Goal: Download file/media

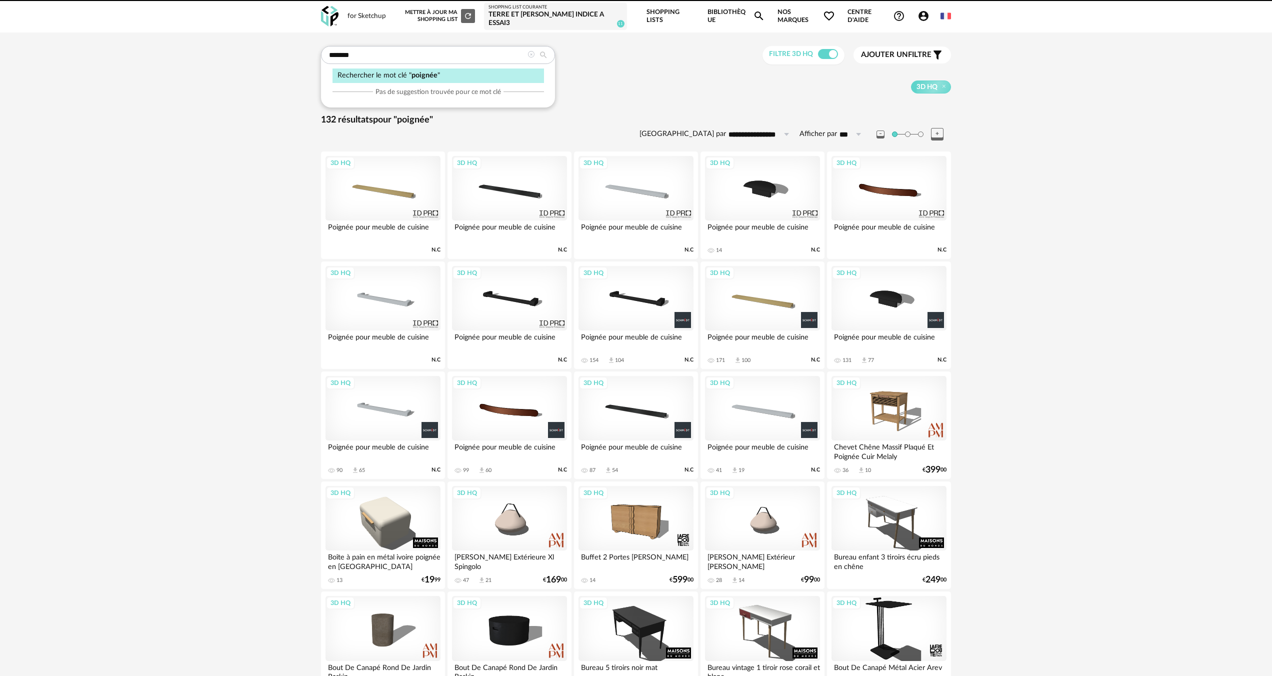
drag, startPoint x: 365, startPoint y: 44, endPoint x: 345, endPoint y: 56, distance: 23.3
drag, startPoint x: 358, startPoint y: 56, endPoint x: 295, endPoint y: 56, distance: 62.5
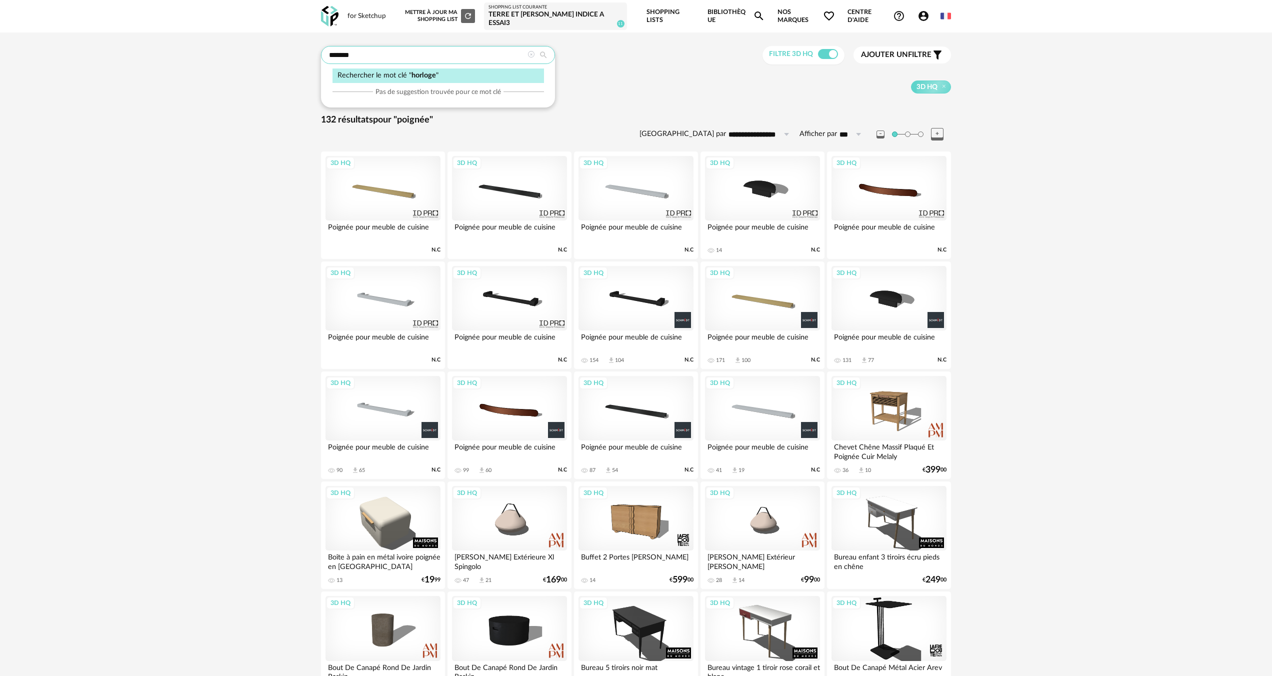
type input "*******"
type input "**********"
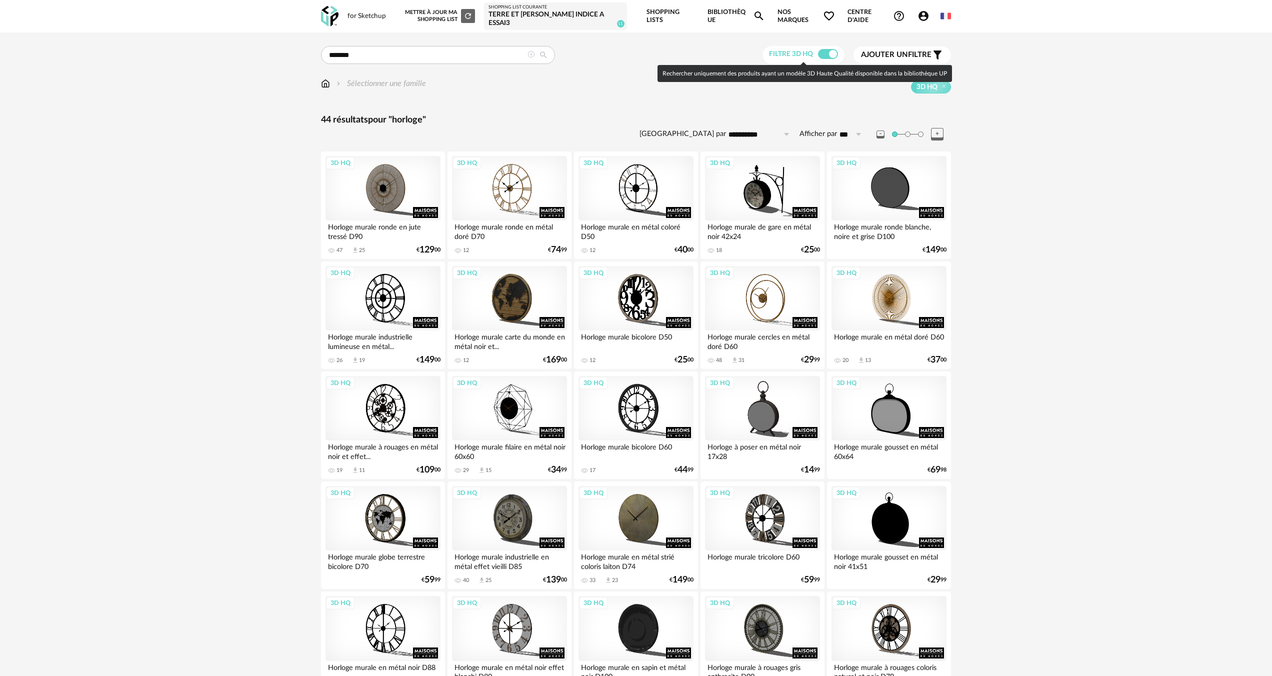
click at [826, 55] on span at bounding box center [828, 54] width 20 height 10
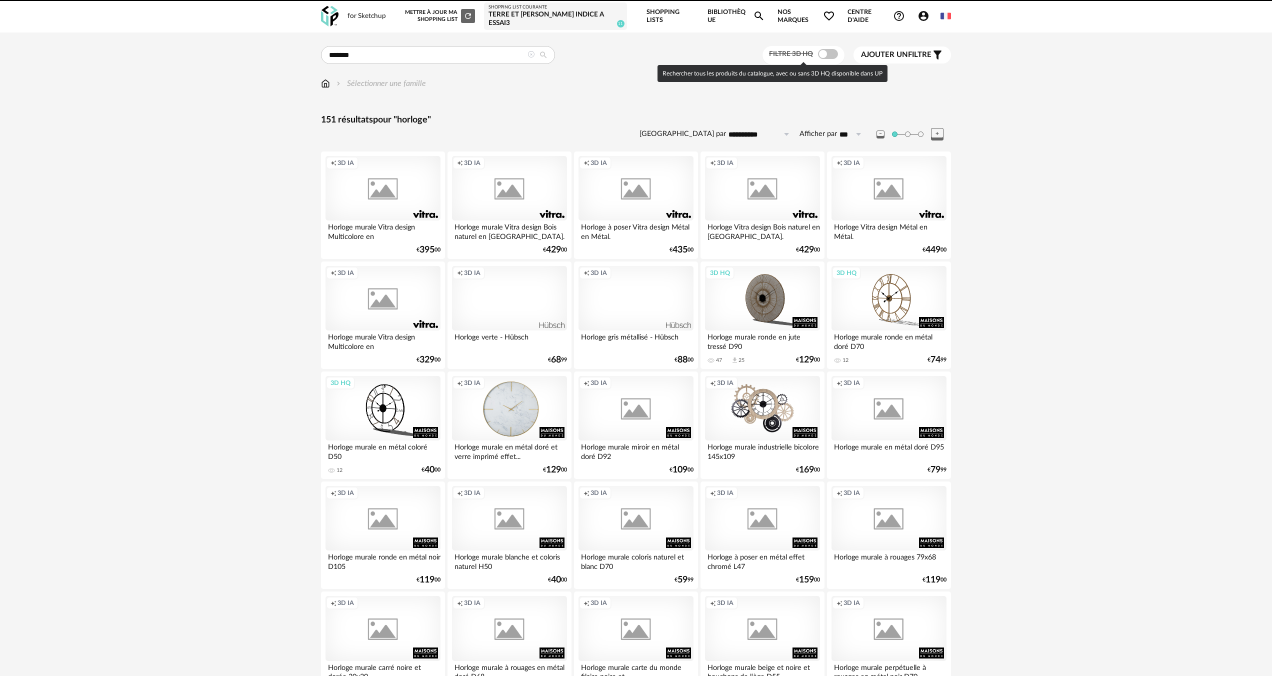
click at [824, 55] on span at bounding box center [828, 54] width 20 height 10
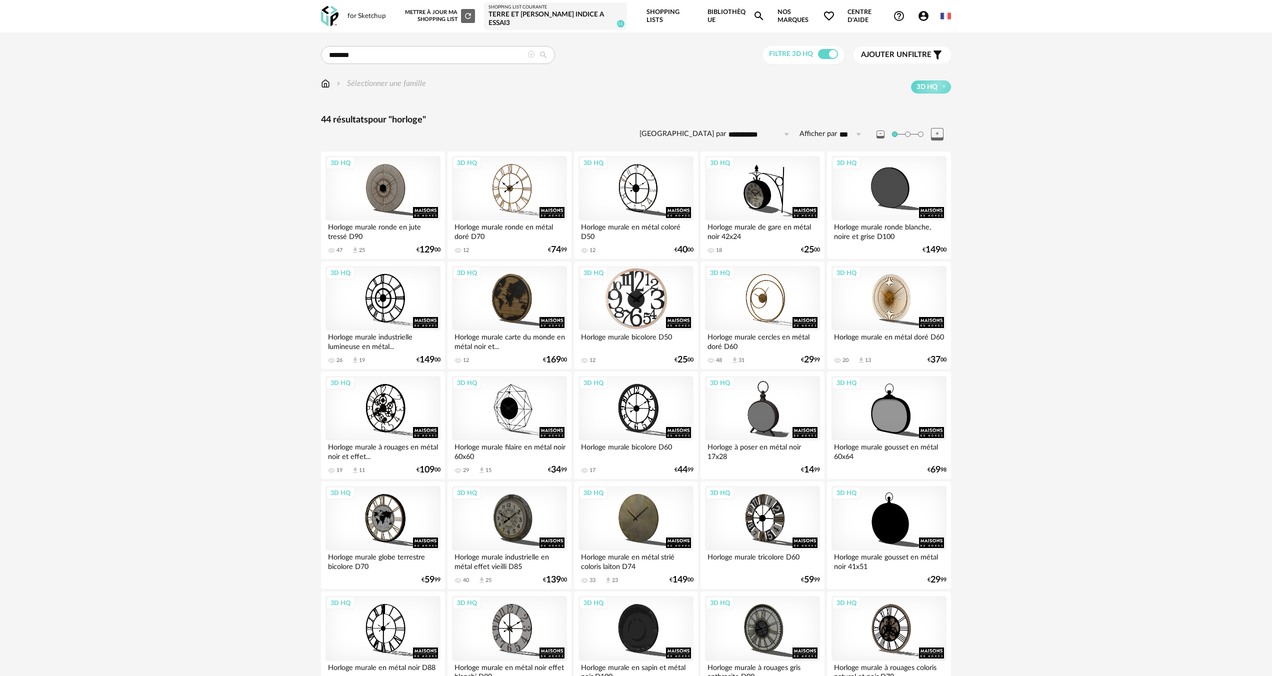
click at [635, 309] on div "3D HQ" at bounding box center [636, 298] width 115 height 65
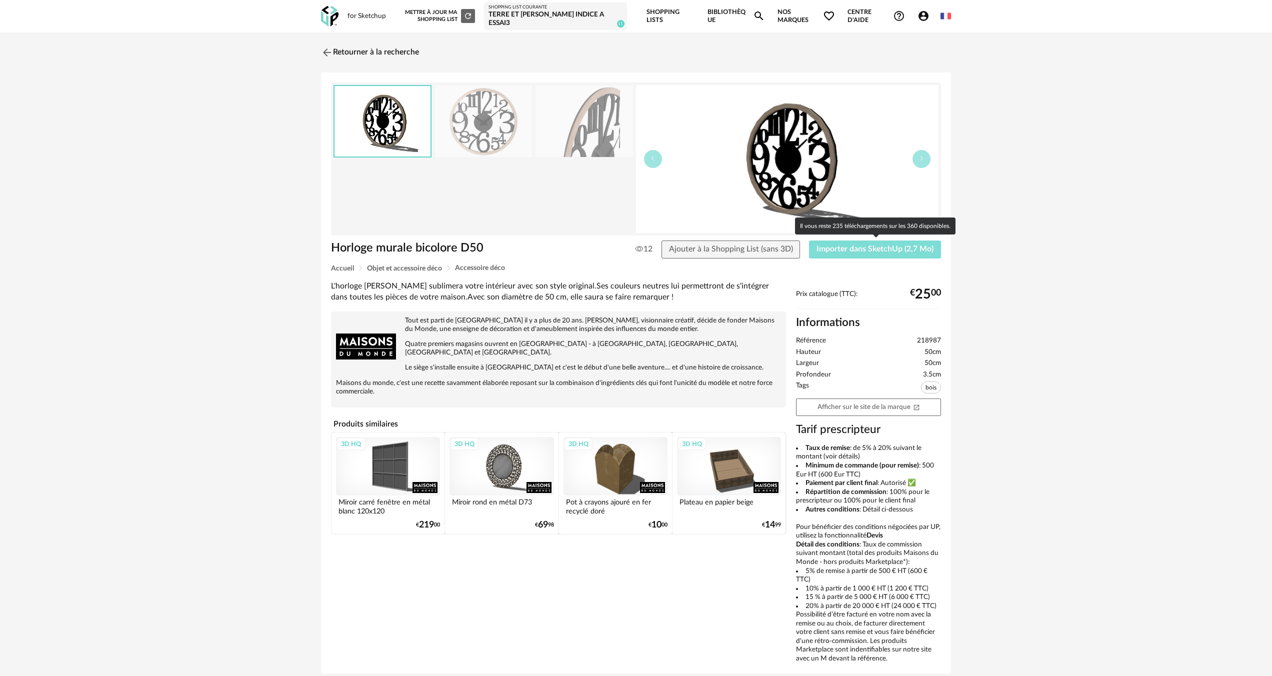
click at [832, 249] on span "Importer dans SketchUp (2,7 Mo)" at bounding box center [875, 249] width 117 height 8
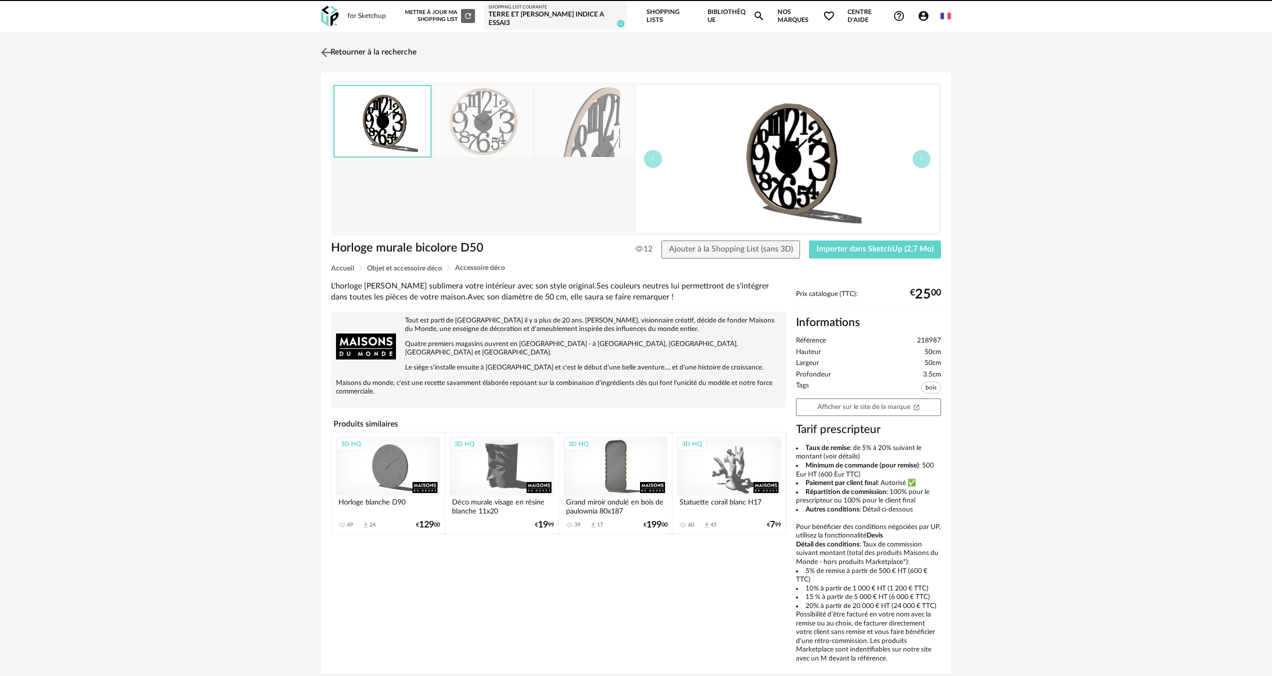
click at [324, 53] on img at bounding box center [326, 52] width 15 height 15
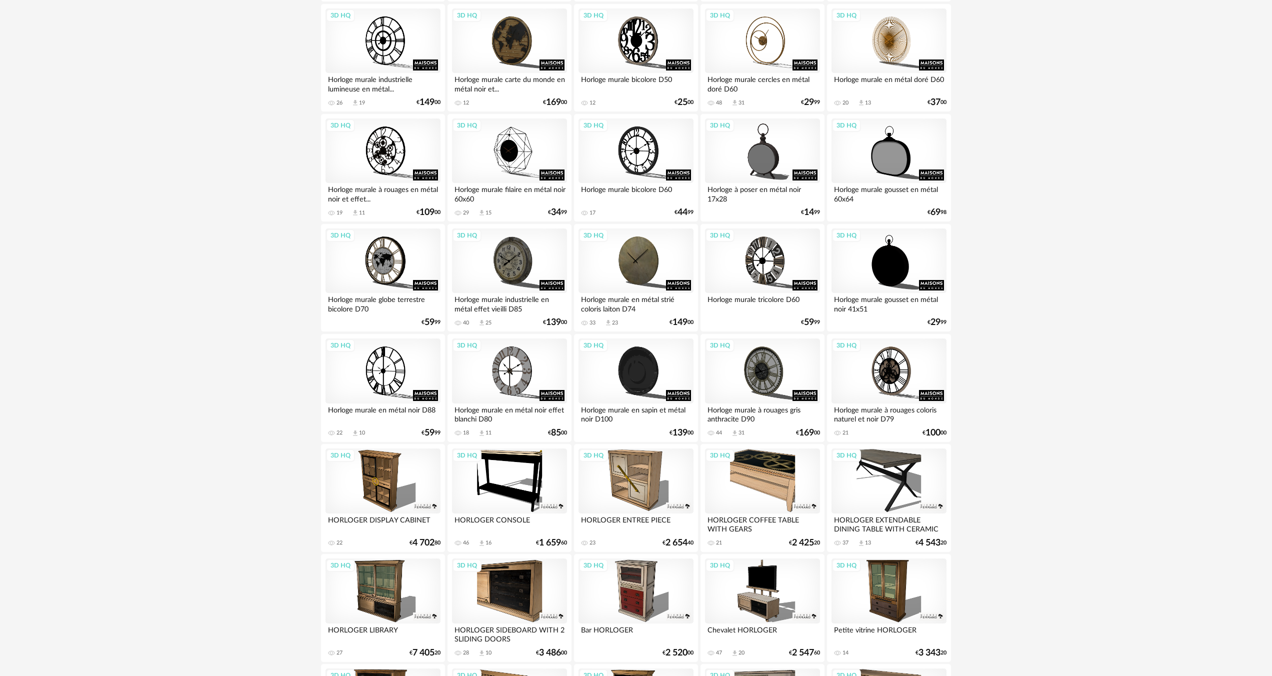
scroll to position [258, 0]
click at [615, 251] on div "3D HQ" at bounding box center [636, 260] width 115 height 65
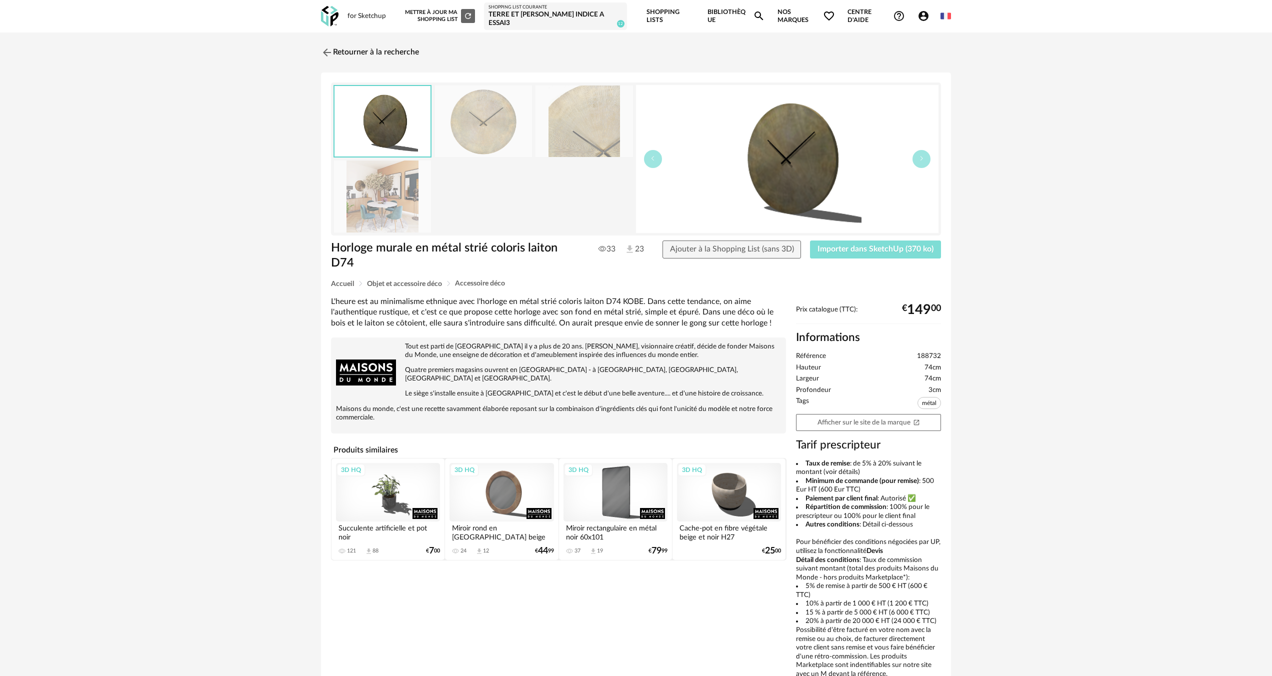
click at [836, 250] on span "Importer dans SketchUp (370 ko)" at bounding box center [876, 249] width 116 height 8
